Goal: Task Accomplishment & Management: Manage account settings

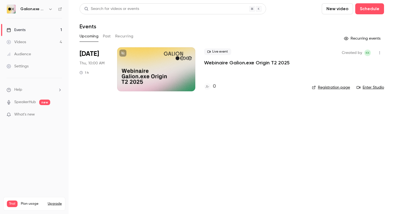
click at [51, 10] on icon "button" at bounding box center [50, 9] width 4 height 4
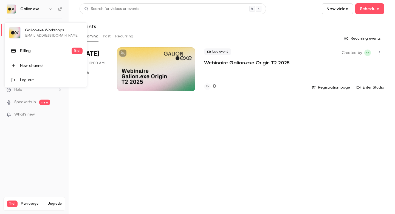
click at [215, 132] on div at bounding box center [197, 107] width 395 height 214
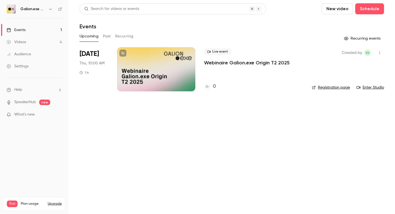
click at [215, 132] on main "Search for videos or events New video Schedule Events Upcoming Past Recurring R…" at bounding box center [232, 107] width 327 height 214
click at [204, 76] on div "Live event Webinaire Galion.exe Origin T2 2025 0" at bounding box center [253, 69] width 99 height 44
click at [208, 86] on icon at bounding box center [207, 86] width 3 height 3
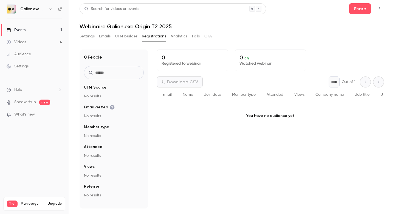
click at [167, 95] on span "Email" at bounding box center [167, 95] width 9 height 4
click at [171, 82] on div "Download CSV" at bounding box center [180, 81] width 46 height 11
click at [89, 34] on button "Settings" at bounding box center [87, 36] width 15 height 9
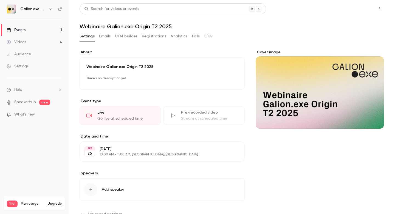
click at [357, 11] on button "Share" at bounding box center [361, 8] width 22 height 11
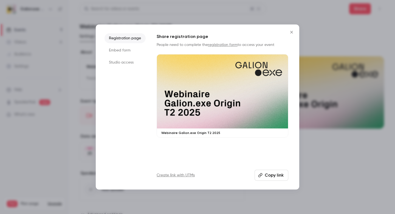
click at [292, 32] on icon "Close" at bounding box center [292, 32] width 7 height 4
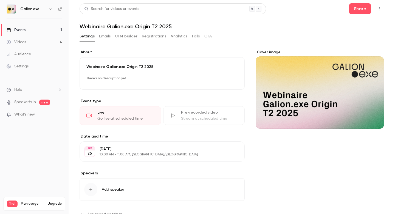
click at [105, 35] on button "Emails" at bounding box center [105, 36] width 12 height 9
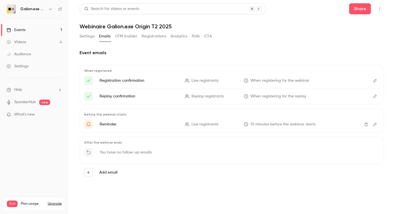
click at [88, 32] on button "Settings" at bounding box center [87, 36] width 15 height 9
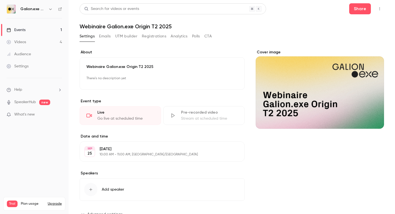
scroll to position [21, 0]
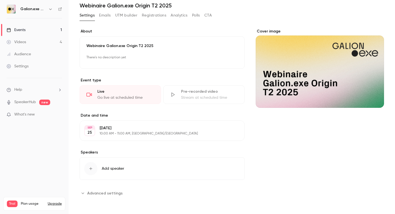
click at [129, 29] on label "About" at bounding box center [162, 31] width 165 height 5
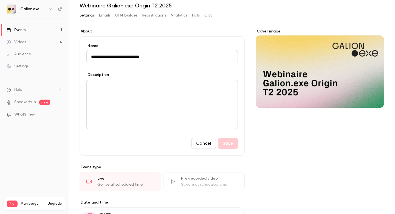
click at [86, 14] on button "Settings" at bounding box center [87, 15] width 15 height 9
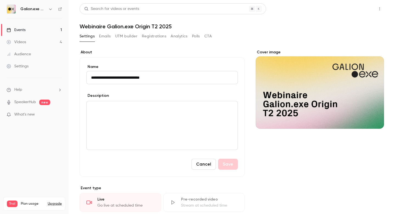
click at [360, 8] on button "Share" at bounding box center [361, 8] width 22 height 11
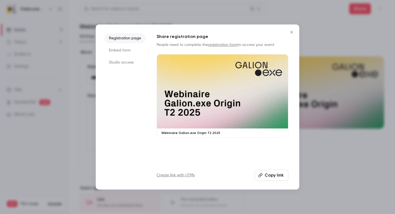
click at [228, 71] on div at bounding box center [222, 91] width 131 height 74
click at [269, 177] on button "Copy link" at bounding box center [272, 174] width 34 height 11
click at [292, 31] on icon "Close" at bounding box center [292, 32] width 7 height 4
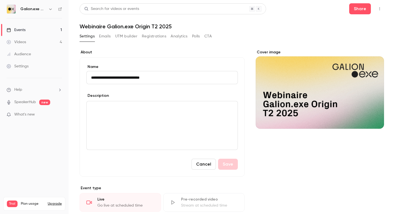
click at [379, 9] on icon "button" at bounding box center [380, 9] width 4 height 4
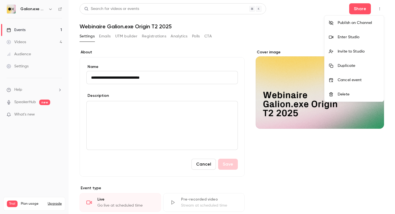
click at [282, 31] on div at bounding box center [197, 107] width 395 height 214
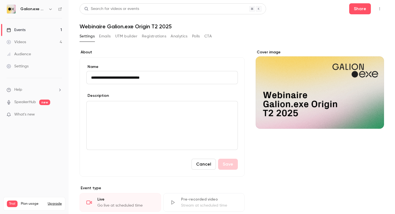
click at [16, 31] on div "Events" at bounding box center [16, 29] width 19 height 5
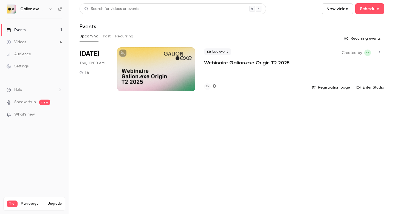
click at [379, 52] on icon "button" at bounding box center [380, 53] width 4 height 4
click at [180, 137] on div at bounding box center [197, 107] width 395 height 214
click at [221, 63] on p "Webinaire Galion.exe Origin T2 2025" at bounding box center [247, 62] width 86 height 7
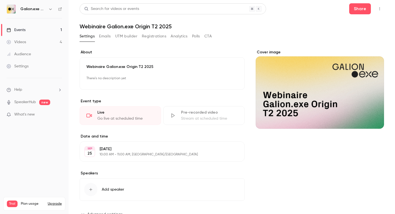
click at [181, 69] on p "Webinaire Galion.exe Origin T2 2025" at bounding box center [162, 66] width 152 height 5
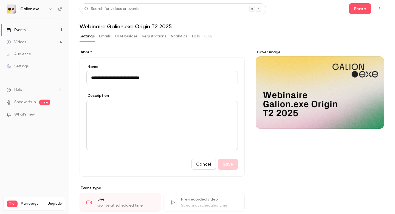
click at [379, 7] on icon "button" at bounding box center [380, 9] width 4 height 4
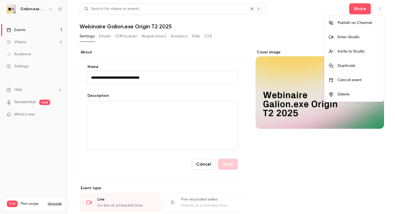
click at [339, 37] on div "Enter Studio" at bounding box center [359, 36] width 42 height 5
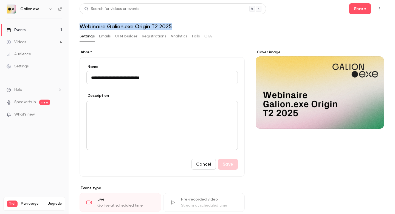
drag, startPoint x: 80, startPoint y: 26, endPoint x: 171, endPoint y: 25, distance: 90.6
click at [172, 25] on h1 "Webinaire Galion.exe Origin T2 2025" at bounding box center [232, 26] width 305 height 7
copy h1 "Webinaire Galion.exe Origin T2 2025"
click at [360, 8] on button "Share" at bounding box center [361, 8] width 22 height 11
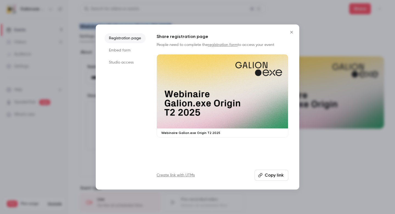
click at [275, 173] on button "Copy link" at bounding box center [272, 174] width 34 height 11
